Goal: Information Seeking & Learning: Learn about a topic

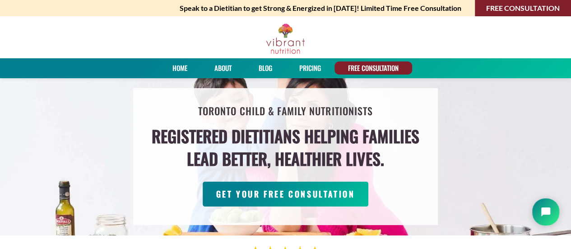
click at [313, 136] on h4 "Registered Dietitians helping families lead better, healthier lives." at bounding box center [286, 148] width 268 height 46
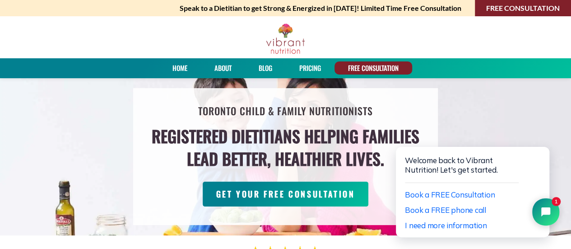
click at [224, 67] on link "About" at bounding box center [222, 67] width 23 height 13
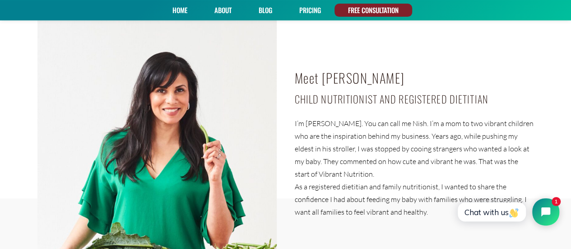
click at [323, 123] on p "I’m [PERSON_NAME]. You can call me Nish. I’m a mom to two vibrant children who …" at bounding box center [414, 148] width 239 height 63
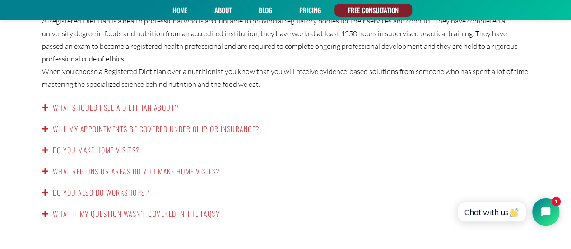
scroll to position [1545, 0]
click at [96, 144] on link "Do you make home visits?" at bounding box center [96, 149] width 87 height 11
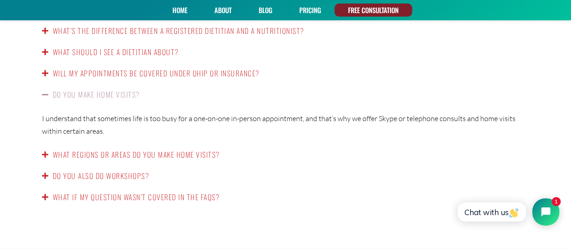
scroll to position [1458, 0]
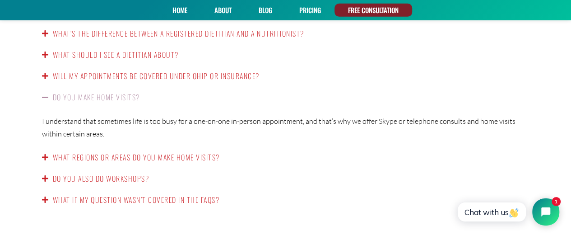
click at [310, 7] on link "PRICING" at bounding box center [310, 10] width 28 height 13
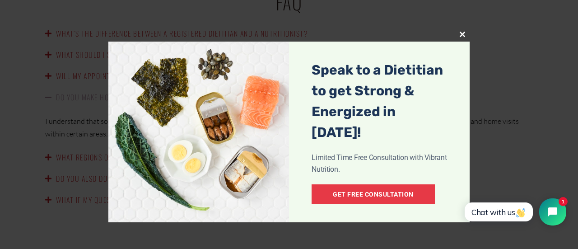
click at [463, 33] on span at bounding box center [462, 34] width 14 height 5
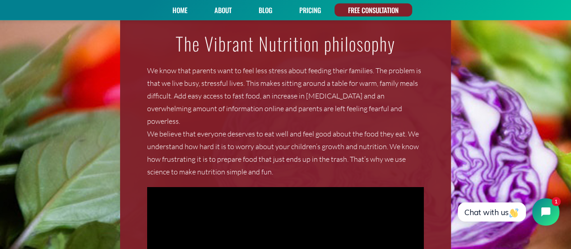
scroll to position [818, 0]
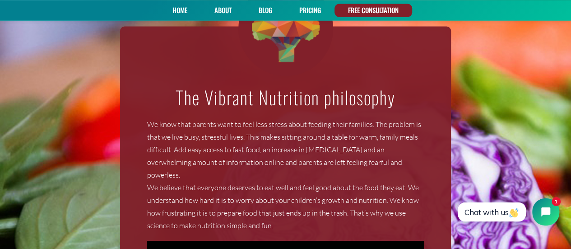
click at [311, 14] on link "PRICING" at bounding box center [310, 10] width 28 height 13
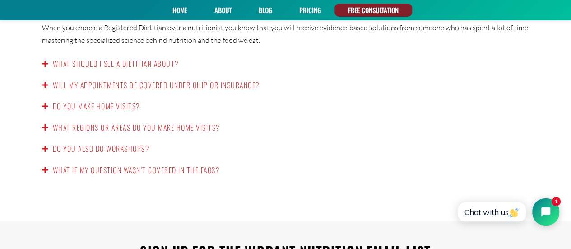
scroll to position [1588, 0]
click at [132, 59] on link "What should I see a dietitian about?" at bounding box center [116, 64] width 126 height 11
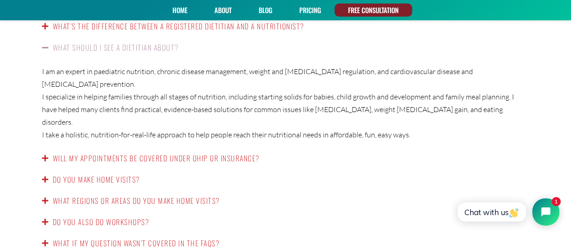
scroll to position [1461, 0]
